Goal: Find specific page/section: Find specific page/section

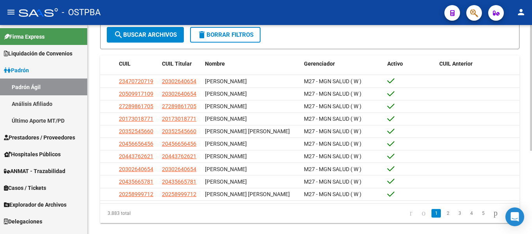
scroll to position [100, 0]
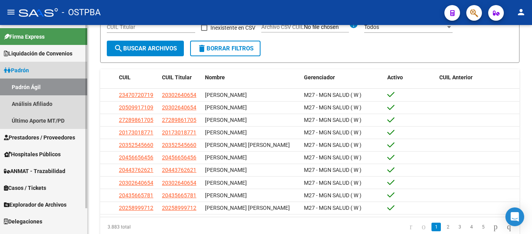
click at [47, 70] on link "Padrón" at bounding box center [43, 70] width 87 height 17
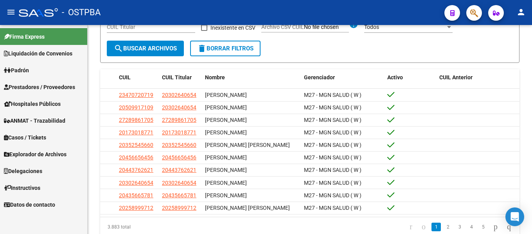
click at [59, 71] on link "Padrón" at bounding box center [43, 70] width 87 height 17
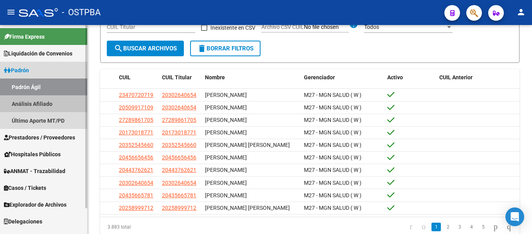
click at [43, 105] on link "Análisis Afiliado" at bounding box center [43, 103] width 87 height 17
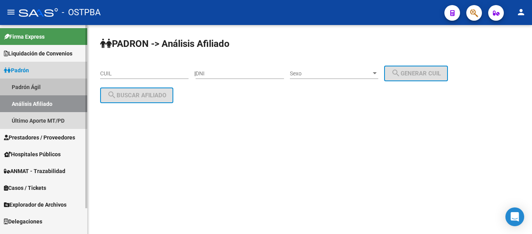
click at [42, 89] on link "Padrón Ágil" at bounding box center [43, 87] width 87 height 17
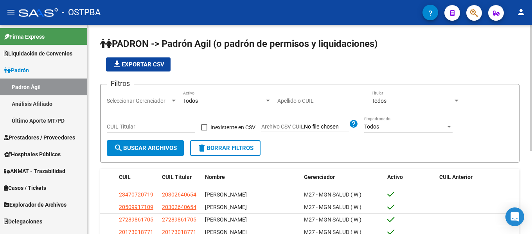
click at [237, 64] on div "file_download Exportar CSV" at bounding box center [309, 64] width 419 height 14
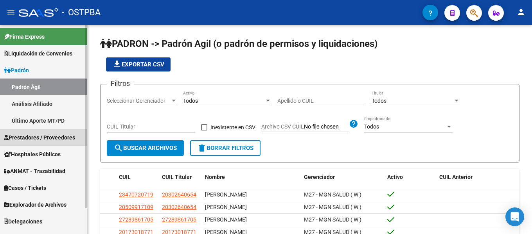
click at [45, 135] on span "Prestadores / Proveedores" at bounding box center [39, 137] width 71 height 9
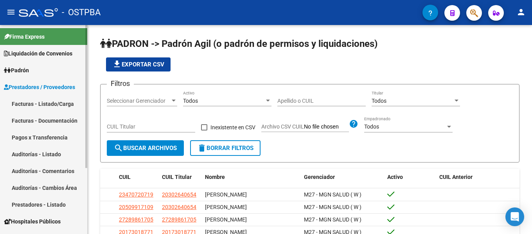
click at [44, 81] on link "Prestadores / Proveedores" at bounding box center [43, 87] width 87 height 17
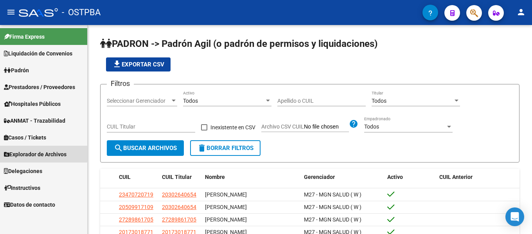
click at [40, 151] on span "Explorador de Archivos" at bounding box center [35, 154] width 63 height 9
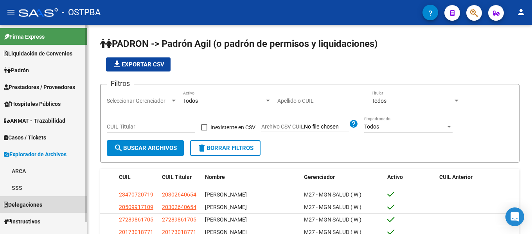
click at [32, 203] on span "Delegaciones" at bounding box center [23, 205] width 38 height 9
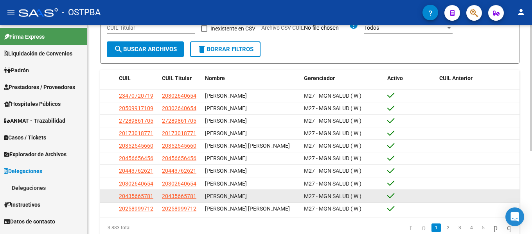
scroll to position [139, 0]
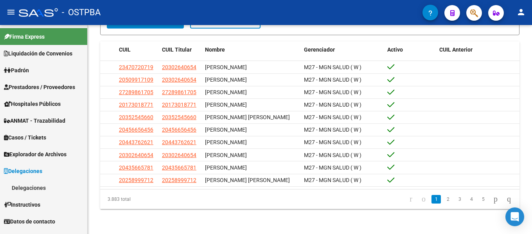
click at [38, 221] on span "Datos de contacto" at bounding box center [29, 221] width 51 height 9
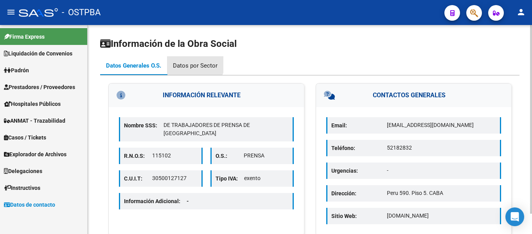
click at [194, 62] on div "Datos por Sector" at bounding box center [195, 65] width 45 height 9
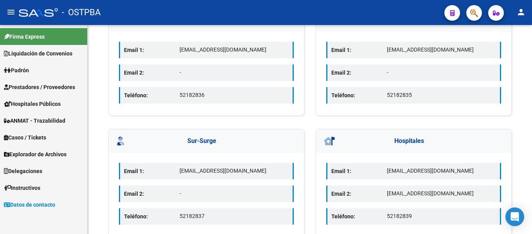
scroll to position [209, 0]
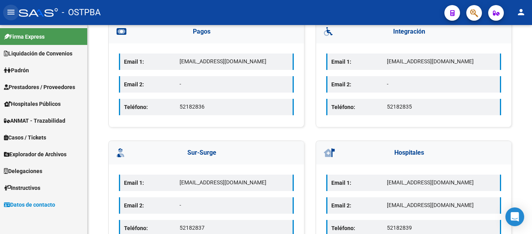
click at [18, 13] on button "menu" at bounding box center [11, 13] width 16 height 16
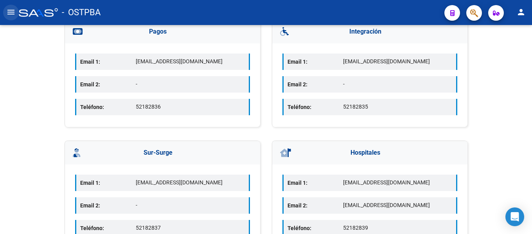
click at [13, 11] on mat-icon "menu" at bounding box center [10, 11] width 9 height 9
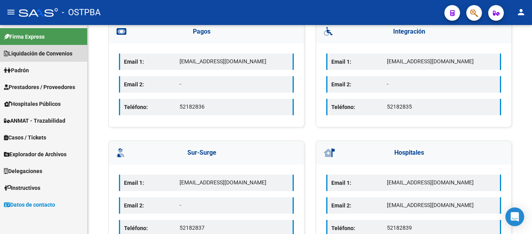
click at [46, 50] on span "Liquidación de Convenios" at bounding box center [38, 53] width 68 height 9
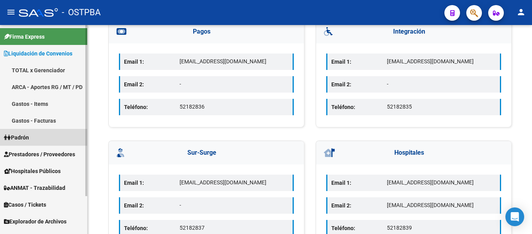
click at [36, 138] on link "Padrón" at bounding box center [43, 137] width 87 height 17
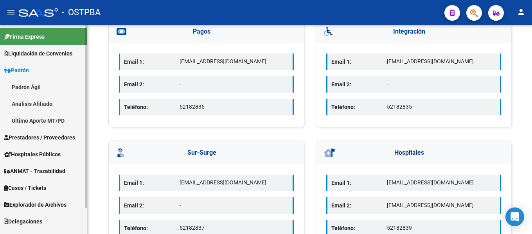
click at [50, 101] on link "Análisis Afiliado" at bounding box center [43, 103] width 87 height 17
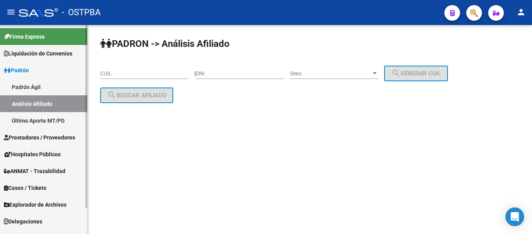
click at [38, 119] on link "Último Aporte MT/PD" at bounding box center [43, 120] width 87 height 17
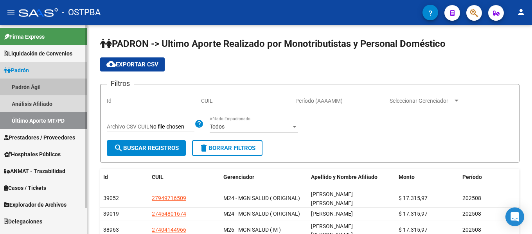
click at [36, 83] on link "Padrón Ágil" at bounding box center [43, 87] width 87 height 17
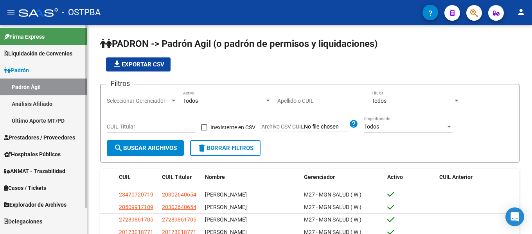
click at [51, 70] on link "Padrón" at bounding box center [43, 70] width 87 height 17
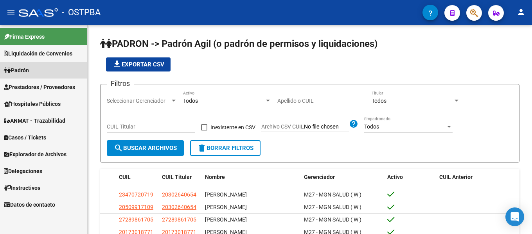
click at [54, 73] on link "Padrón" at bounding box center [43, 70] width 87 height 17
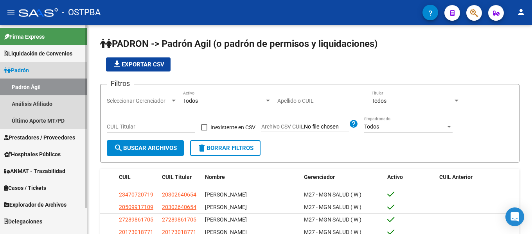
click at [55, 73] on link "Padrón" at bounding box center [43, 70] width 87 height 17
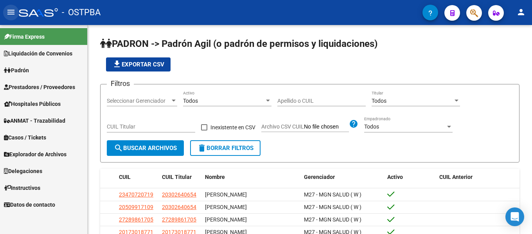
click at [14, 9] on mat-icon "menu" at bounding box center [10, 11] width 9 height 9
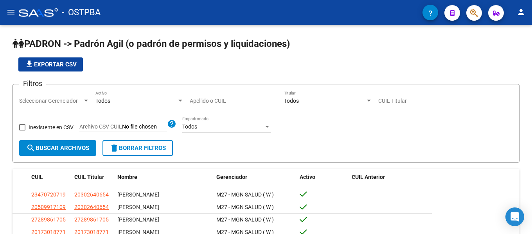
click at [523, 9] on mat-icon "person" at bounding box center [520, 11] width 9 height 9
click at [511, 30] on button "person Mi Perfil" at bounding box center [505, 32] width 48 height 19
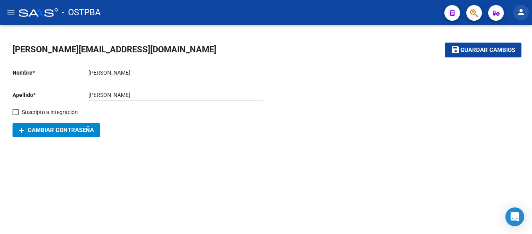
click at [520, 13] on mat-icon "person" at bounding box center [520, 11] width 9 height 9
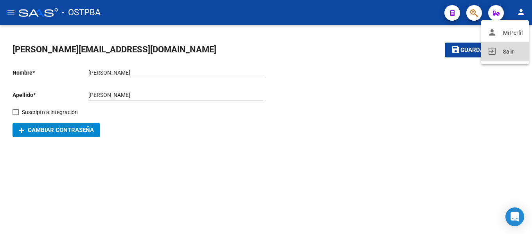
click at [506, 54] on button "exit_to_app Salir" at bounding box center [505, 51] width 48 height 19
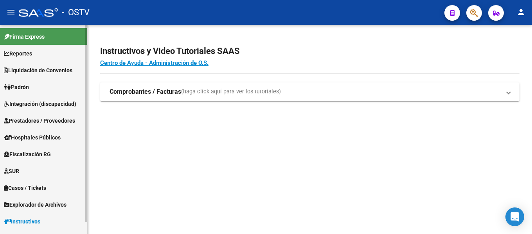
click at [25, 90] on span "Padrón" at bounding box center [16, 87] width 25 height 9
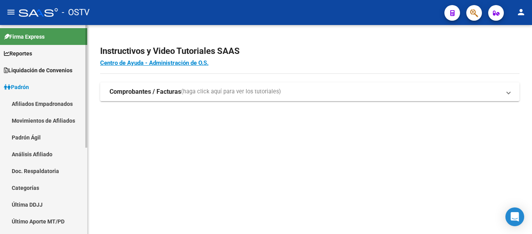
click at [30, 102] on link "Afiliados Empadronados" at bounding box center [43, 103] width 87 height 17
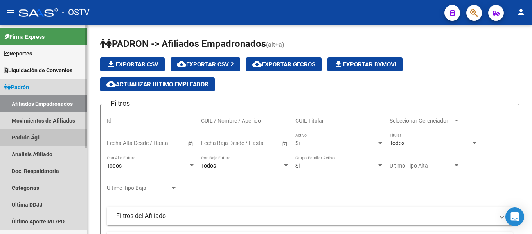
click at [29, 139] on link "Padrón Ágil" at bounding box center [43, 137] width 87 height 17
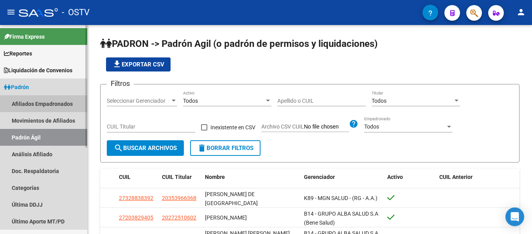
click at [34, 104] on link "Afiliados Empadronados" at bounding box center [43, 103] width 87 height 17
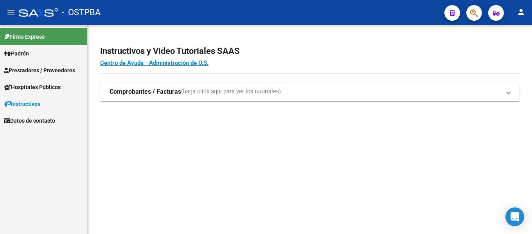
click at [32, 55] on link "Padrón" at bounding box center [43, 53] width 87 height 17
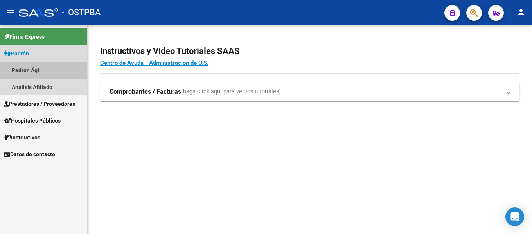
click at [24, 67] on link "Padrón Ágil" at bounding box center [43, 70] width 87 height 17
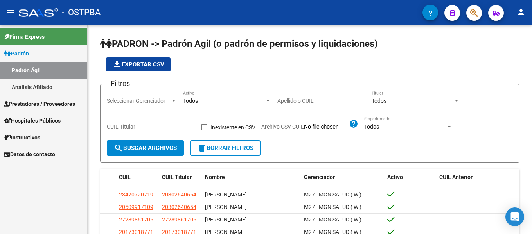
click at [28, 156] on span "Datos de contacto" at bounding box center [29, 154] width 51 height 9
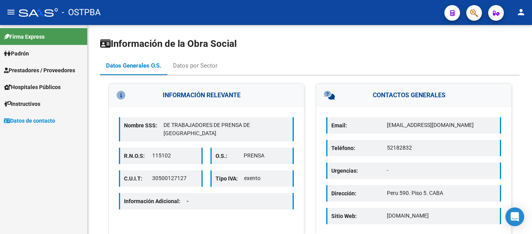
click at [30, 122] on span "Datos de contacto" at bounding box center [29, 121] width 51 height 9
click at [31, 123] on span "Datos de contacto" at bounding box center [29, 121] width 51 height 9
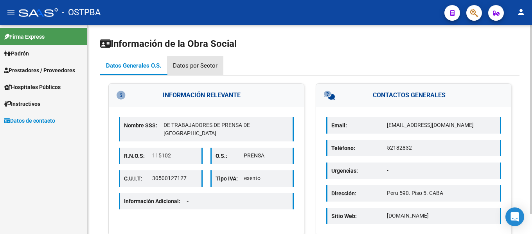
click at [216, 66] on div "Datos por Sector" at bounding box center [195, 65] width 45 height 9
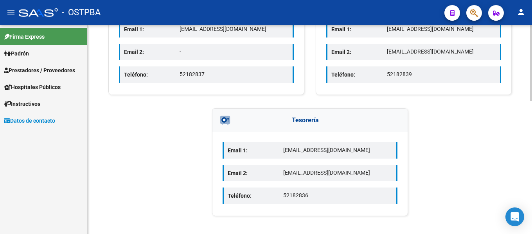
scroll to position [365, 0]
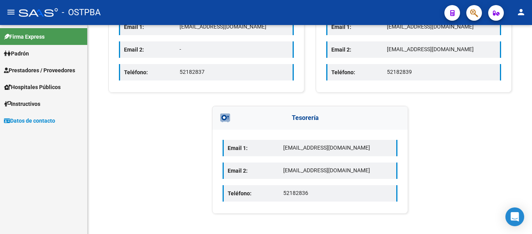
click at [28, 55] on span "Padrón" at bounding box center [16, 53] width 25 height 9
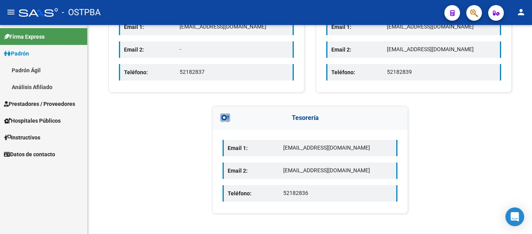
click at [24, 54] on span "Padrón" at bounding box center [16, 53] width 25 height 9
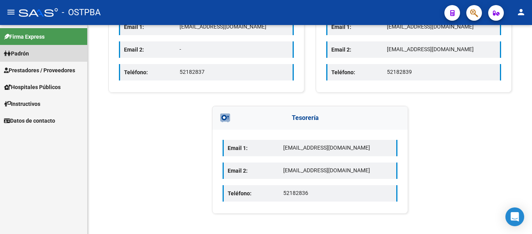
click at [24, 53] on span "Padrón" at bounding box center [16, 53] width 25 height 9
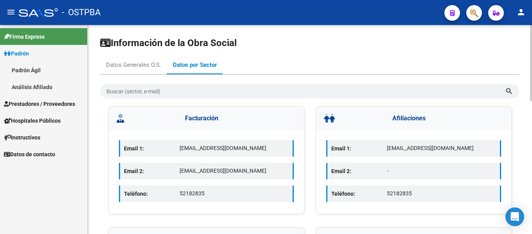
scroll to position [0, 0]
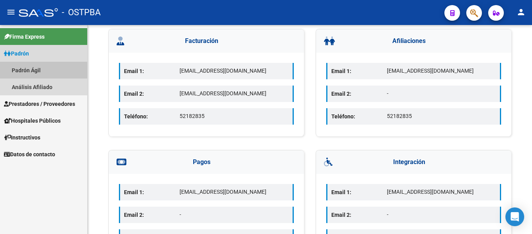
click at [35, 71] on link "Padrón Ágil" at bounding box center [43, 70] width 87 height 17
